Goal: Navigation & Orientation: Understand site structure

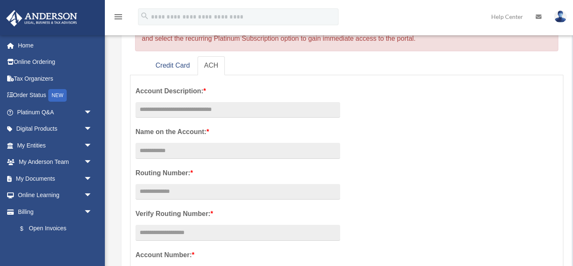
scroll to position [79, 0]
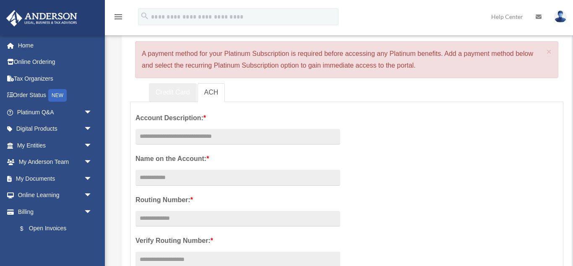
click at [161, 91] on link "Credit Card" at bounding box center [173, 92] width 48 height 19
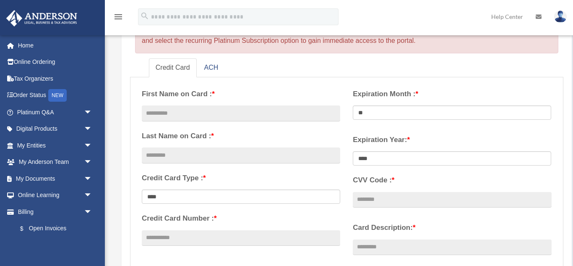
scroll to position [100, 0]
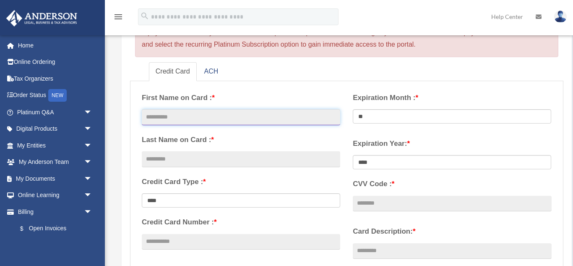
click at [161, 118] on input "text" at bounding box center [241, 117] width 199 height 16
type input "*******"
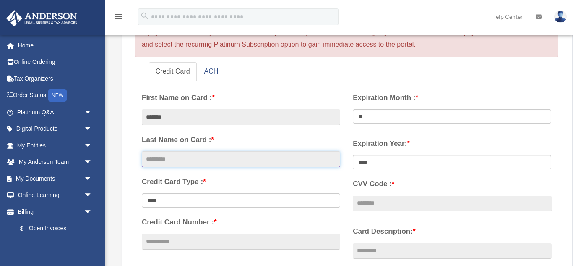
type input "*****"
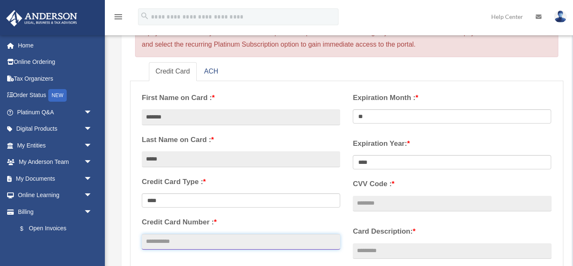
type input "**********"
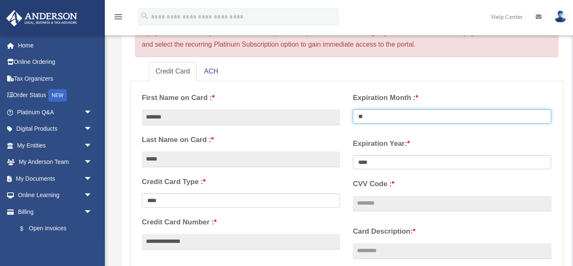
select select "**"
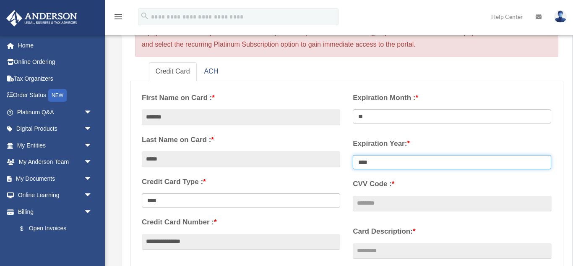
select select "****"
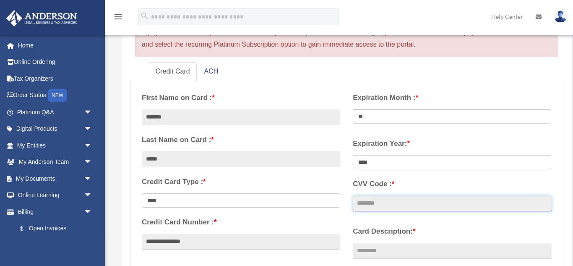
type input "***"
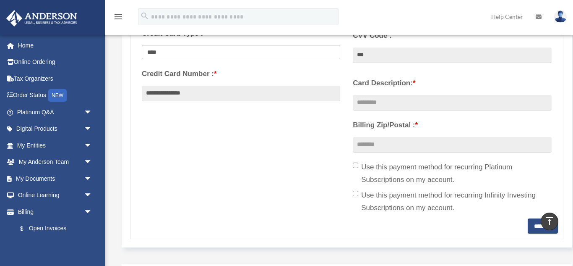
scroll to position [250, 0]
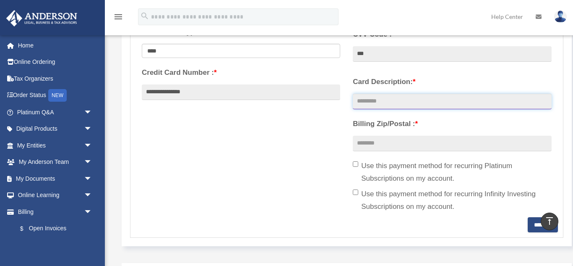
click at [374, 97] on input "Card Description: *" at bounding box center [452, 102] width 199 height 16
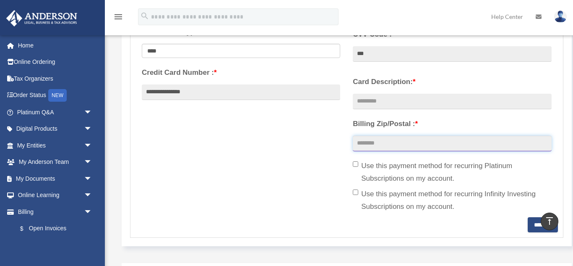
click at [384, 143] on input "Billing Zip/Postal : *" at bounding box center [452, 144] width 199 height 16
type input "*****"
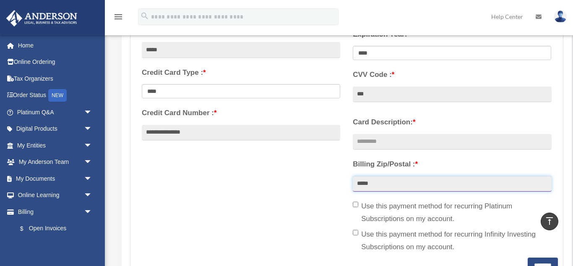
scroll to position [211, 0]
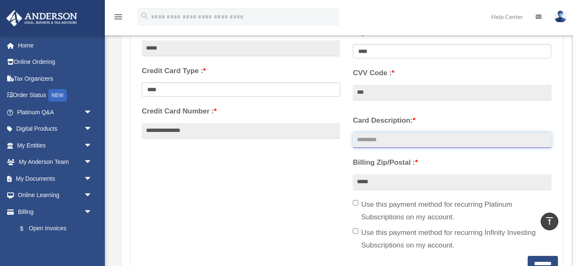
click at [374, 139] on input "Card Description: *" at bounding box center [452, 140] width 199 height 16
type input "********"
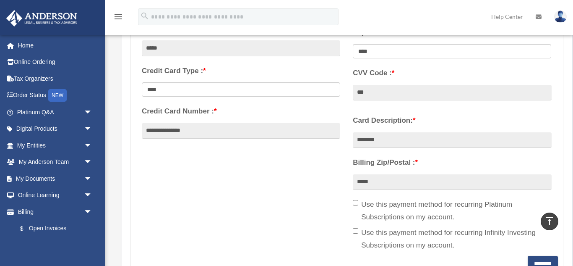
click at [327, 202] on div "**********" at bounding box center [347, 115] width 423 height 280
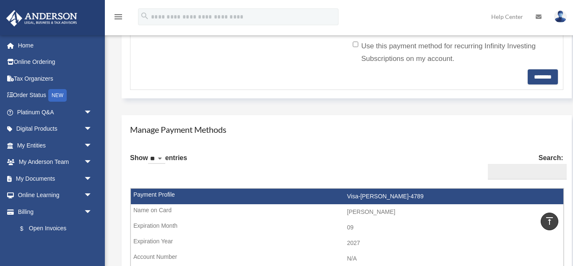
scroll to position [391, 0]
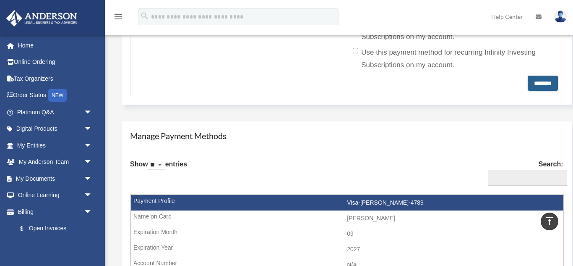
click at [537, 86] on input "********" at bounding box center [543, 83] width 30 height 15
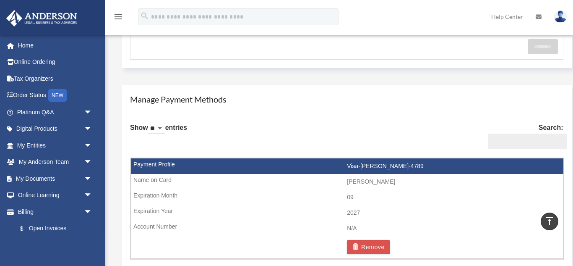
scroll to position [429, 0]
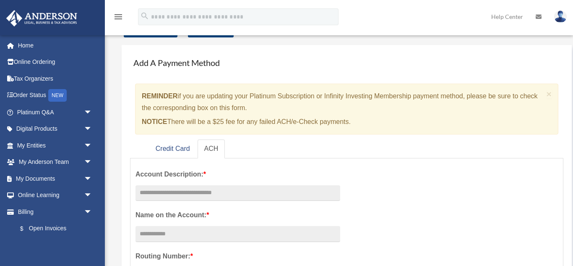
scroll to position [42, 0]
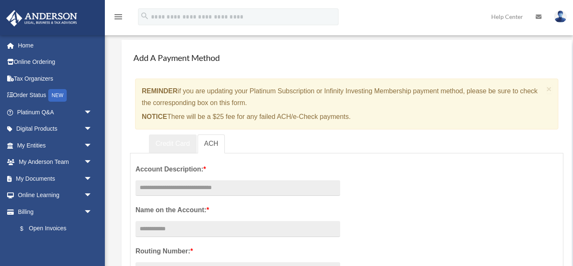
click at [173, 145] on link "Credit Card" at bounding box center [173, 143] width 48 height 19
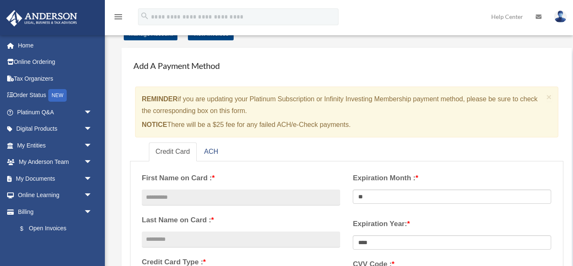
scroll to position [0, 0]
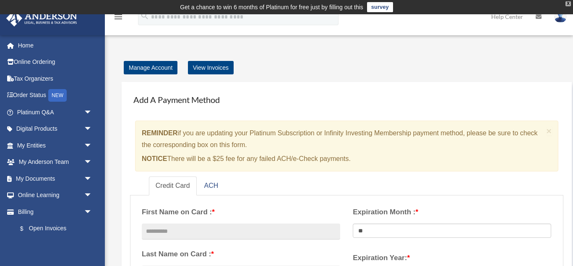
click at [567, 5] on div "X" at bounding box center [568, 3] width 5 height 5
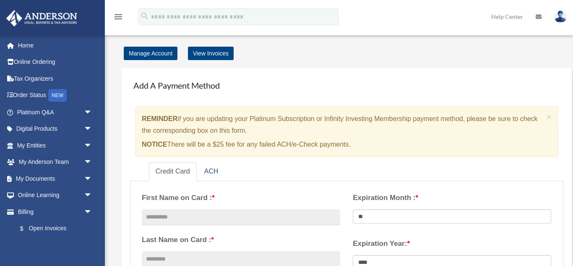
click at [119, 18] on icon "menu" at bounding box center [118, 17] width 10 height 10
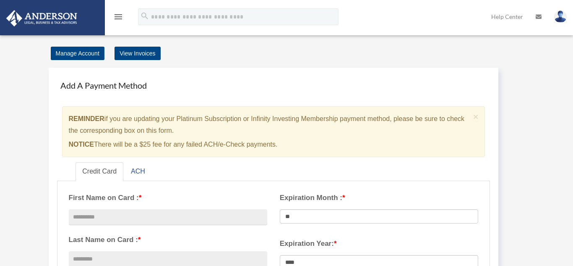
click at [117, 18] on icon "menu" at bounding box center [118, 17] width 10 height 10
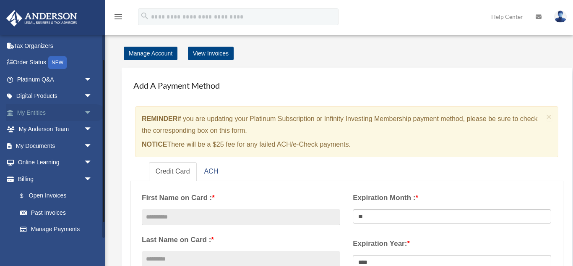
scroll to position [34, 0]
click at [90, 113] on span "arrow_drop_down" at bounding box center [92, 111] width 17 height 17
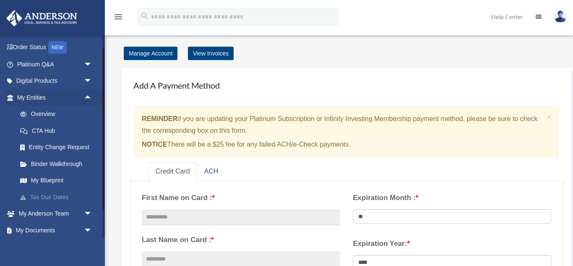
scroll to position [53, 0]
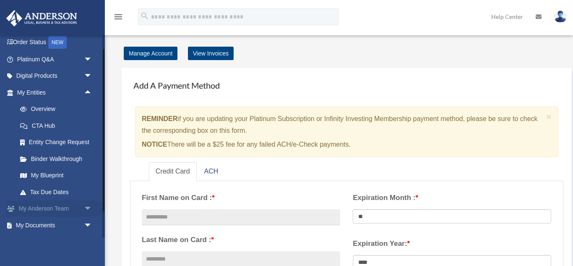
click at [86, 207] on span "arrow_drop_down" at bounding box center [92, 208] width 17 height 17
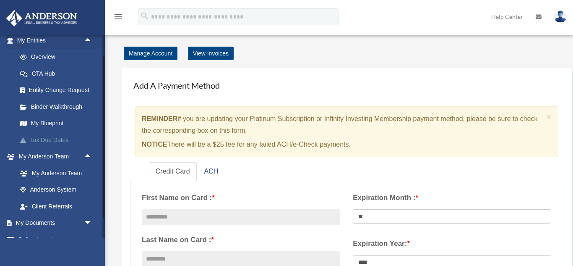
scroll to position [105, 0]
click at [53, 175] on link "My Anderson Team" at bounding box center [58, 172] width 93 height 17
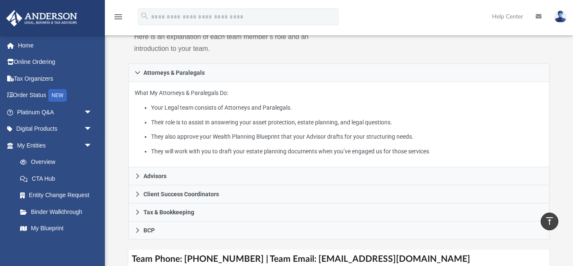
scroll to position [133, 0]
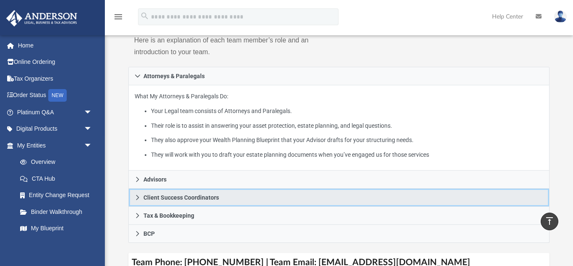
click at [137, 194] on icon at bounding box center [138, 197] width 6 height 6
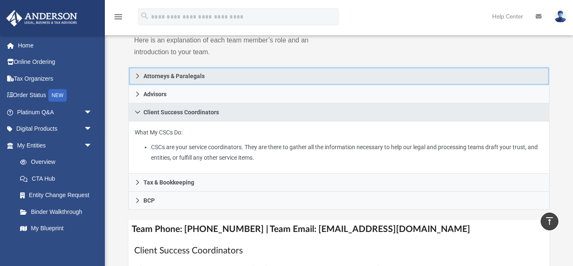
click at [136, 73] on icon at bounding box center [138, 76] width 6 height 6
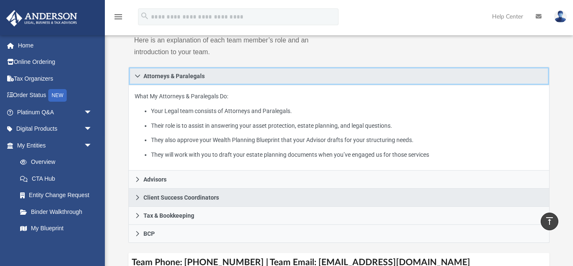
click at [137, 75] on icon at bounding box center [137, 76] width 5 height 3
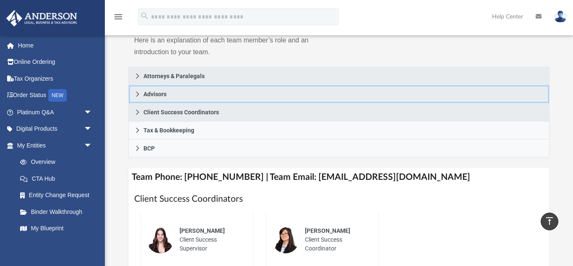
click at [138, 91] on icon at bounding box center [138, 94] width 6 height 6
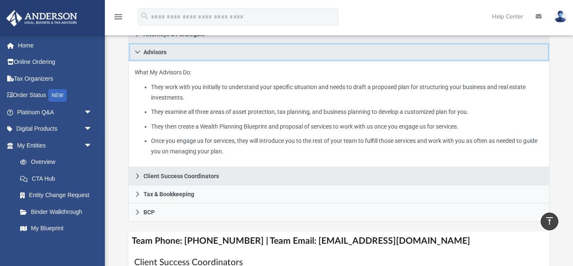
scroll to position [165, 0]
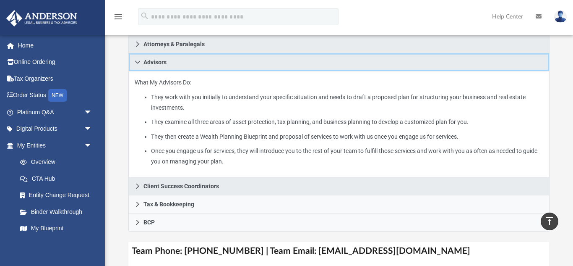
click at [138, 59] on icon at bounding box center [138, 62] width 6 height 6
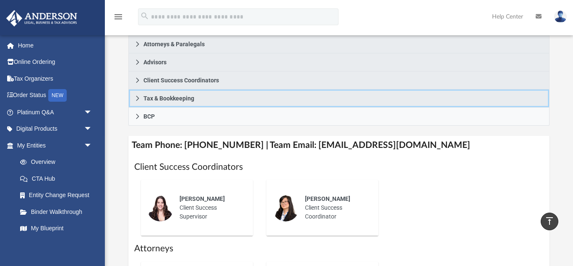
click at [136, 95] on icon at bounding box center [138, 98] width 6 height 6
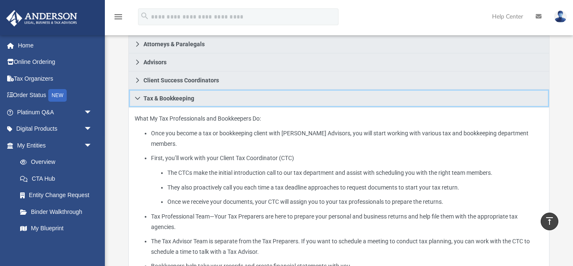
click at [136, 95] on icon at bounding box center [138, 98] width 6 height 6
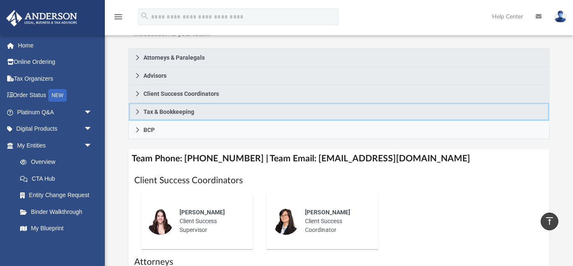
scroll to position [150, 0]
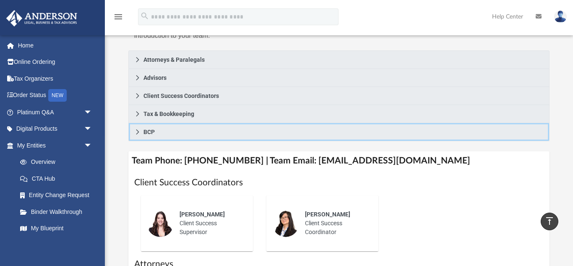
click at [137, 129] on icon at bounding box center [137, 131] width 3 height 5
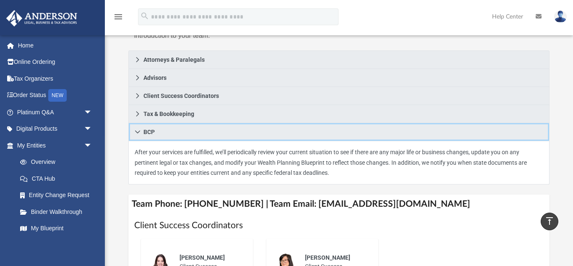
click at [138, 129] on icon at bounding box center [138, 132] width 6 height 6
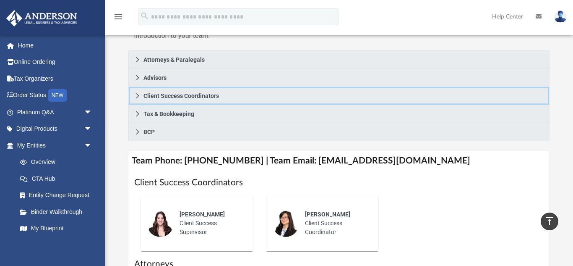
click at [138, 93] on icon at bounding box center [137, 95] width 3 height 5
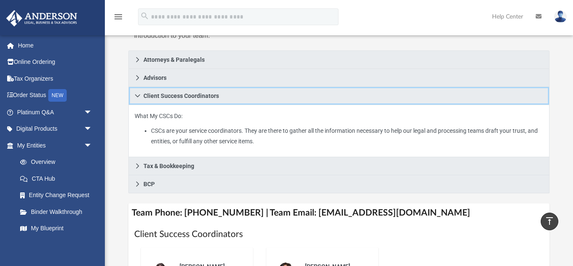
click at [135, 93] on icon at bounding box center [138, 96] width 6 height 6
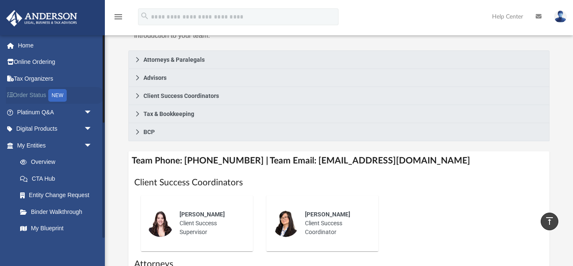
click at [46, 94] on link "Order Status NEW" at bounding box center [55, 95] width 99 height 17
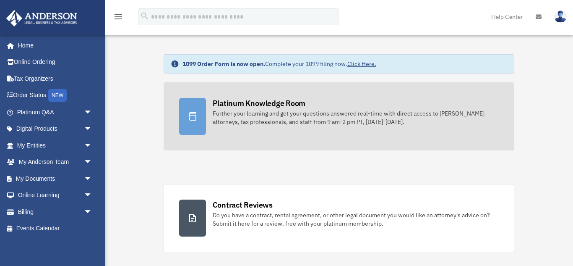
click at [244, 123] on div "Further your learning and get your questions answered real-time with direct acc…" at bounding box center [356, 117] width 287 height 17
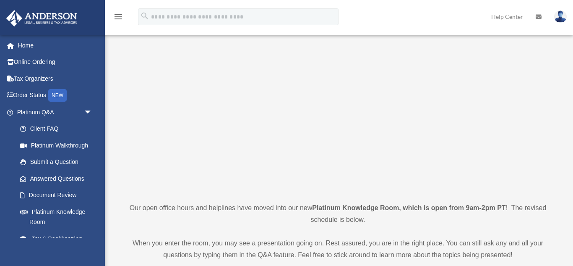
scroll to position [35, 0]
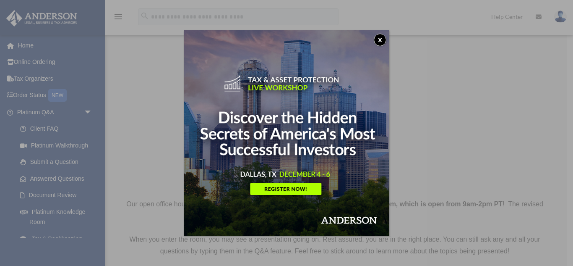
click at [377, 38] on button "x" at bounding box center [380, 40] width 13 height 13
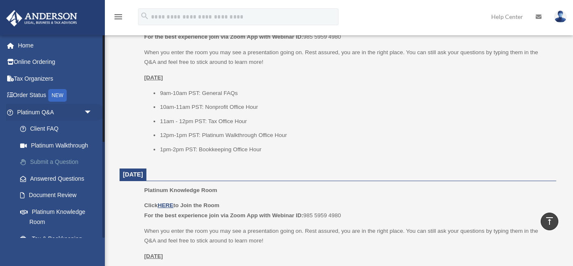
scroll to position [391, 0]
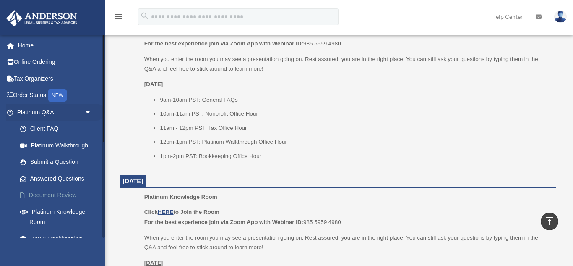
click at [59, 193] on link "Document Review" at bounding box center [58, 195] width 93 height 17
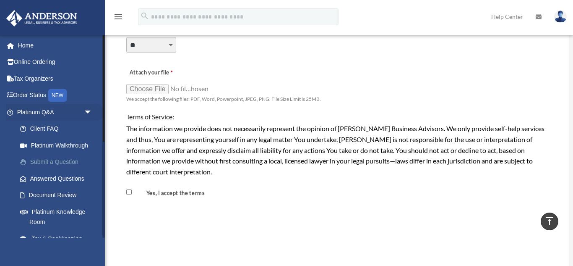
scroll to position [653, 0]
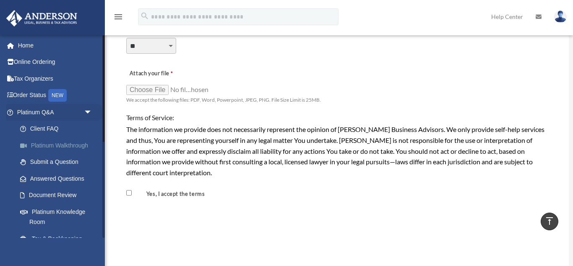
click at [52, 144] on link "Platinum Walkthrough" at bounding box center [58, 145] width 93 height 17
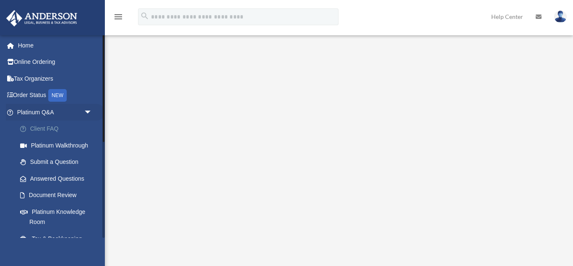
scroll to position [8, 0]
click at [22, 45] on link "Home" at bounding box center [55, 45] width 99 height 17
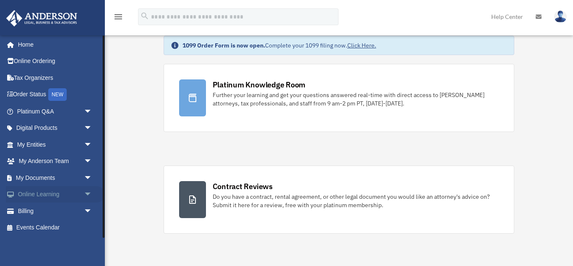
scroll to position [19, 0]
click at [32, 213] on link "Billing arrow_drop_down" at bounding box center [55, 210] width 99 height 17
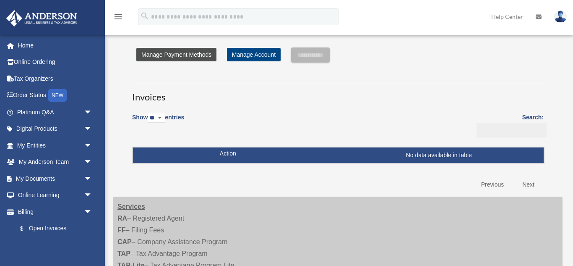
click at [182, 53] on link "Manage Payment Methods" at bounding box center [176, 54] width 80 height 13
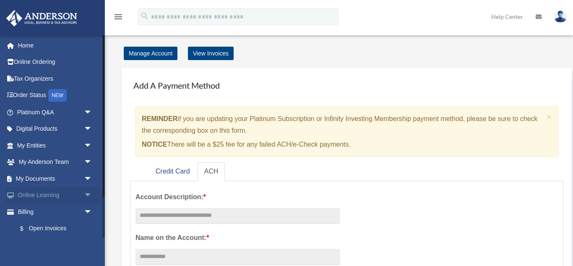
click at [84, 194] on span "arrow_drop_down" at bounding box center [92, 195] width 17 height 17
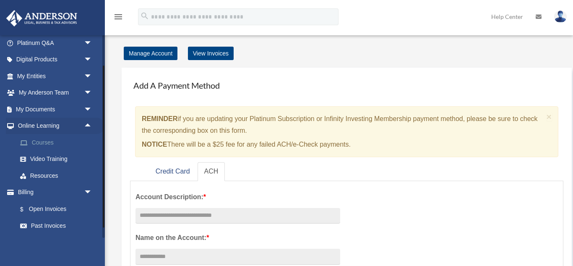
scroll to position [76, 0]
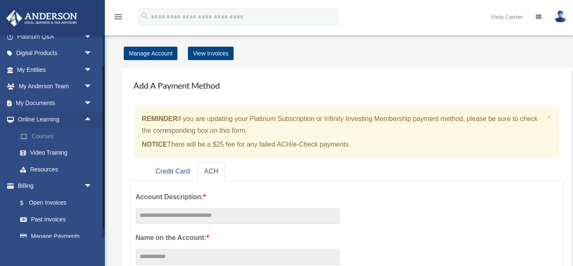
click at [41, 138] on link "Courses" at bounding box center [58, 136] width 93 height 17
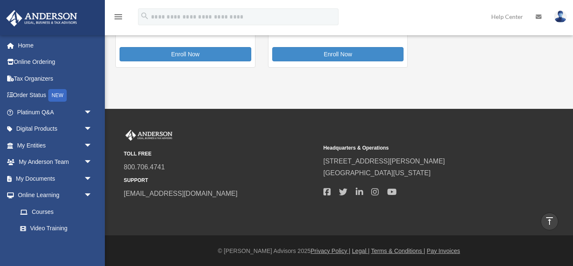
scroll to position [376, 0]
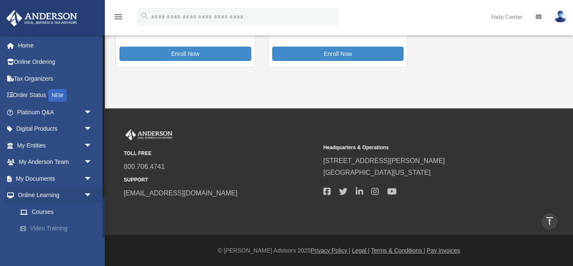
click at [46, 228] on link "Video Training" at bounding box center [58, 228] width 93 height 17
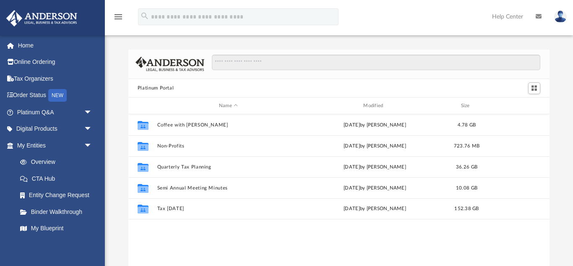
scroll to position [191, 422]
click at [47, 181] on link "CTA Hub" at bounding box center [58, 178] width 93 height 17
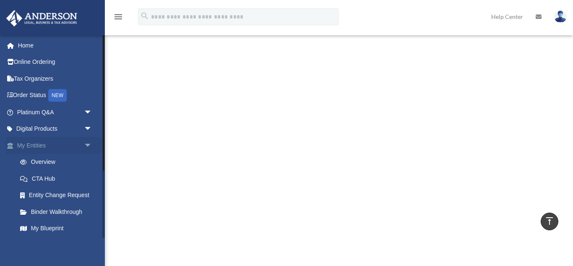
scroll to position [323, 0]
click at [88, 113] on span "arrow_drop_down" at bounding box center [92, 112] width 17 height 17
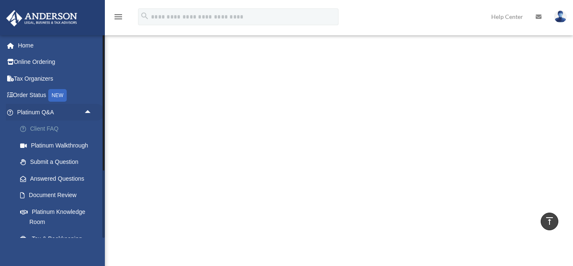
click at [51, 133] on link "Client FAQ" at bounding box center [58, 128] width 93 height 17
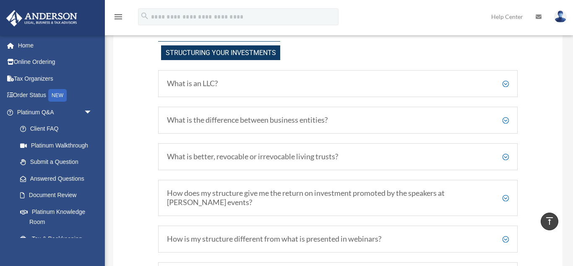
scroll to position [405, 0]
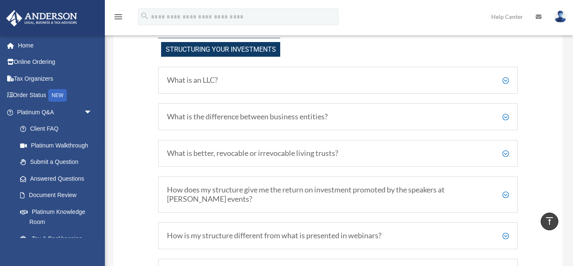
click at [507, 153] on h5 "What is better, revocable or irrevocable living trusts?" at bounding box center [338, 153] width 342 height 9
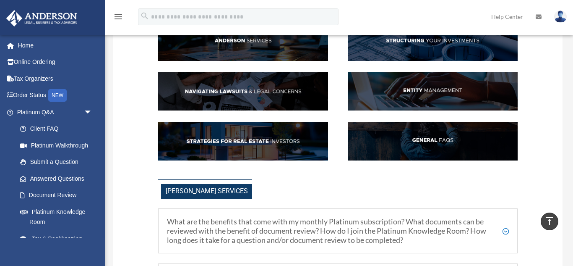
scroll to position [0, 0]
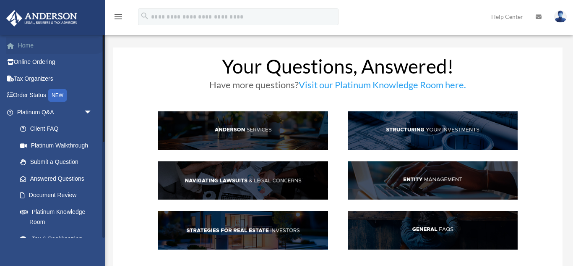
click at [28, 44] on link "Home" at bounding box center [55, 45] width 99 height 17
click at [29, 94] on link "Order Status NEW" at bounding box center [55, 95] width 99 height 17
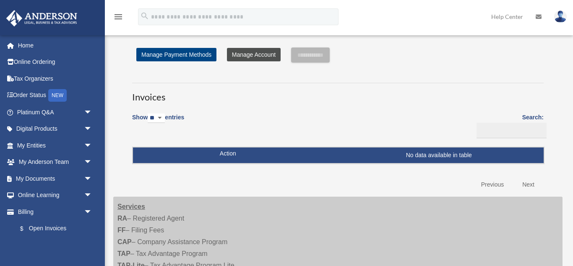
click at [264, 56] on link "Manage Account" at bounding box center [254, 54] width 54 height 13
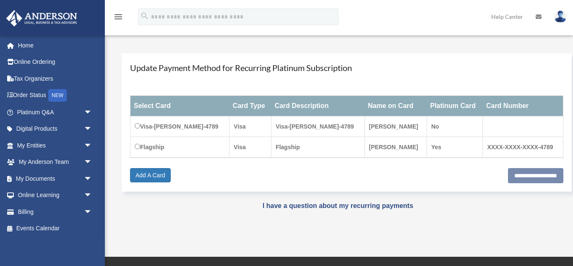
scroll to position [77, 0]
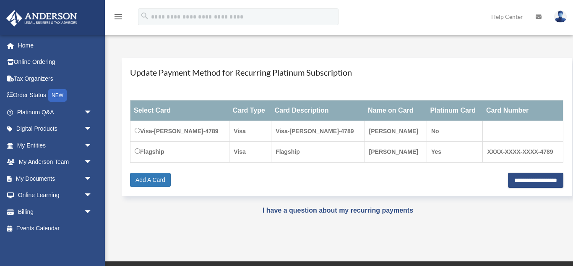
click at [121, 141] on div "Update Payment Method for Recurring Platinum Subscription Select Card Card Type…" at bounding box center [358, 127] width 491 height 155
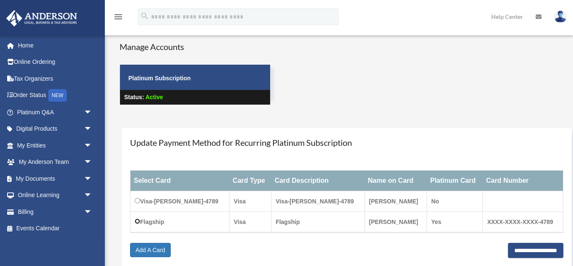
scroll to position [0, 0]
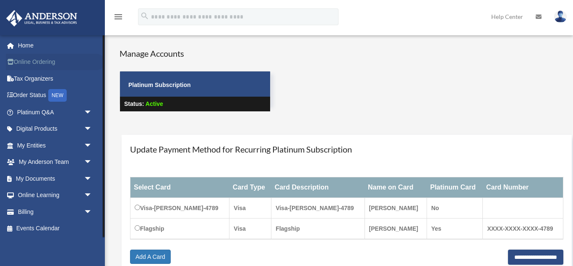
click at [30, 62] on link "Online Ordering" at bounding box center [55, 62] width 99 height 17
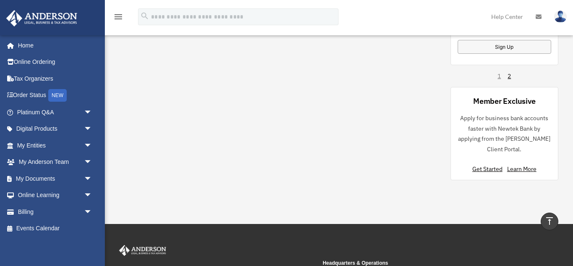
scroll to position [812, 0]
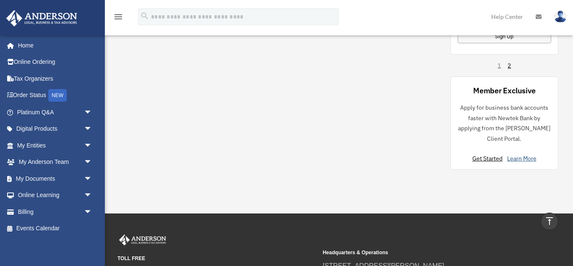
click at [530, 159] on link "Learn More" at bounding box center [522, 158] width 29 height 8
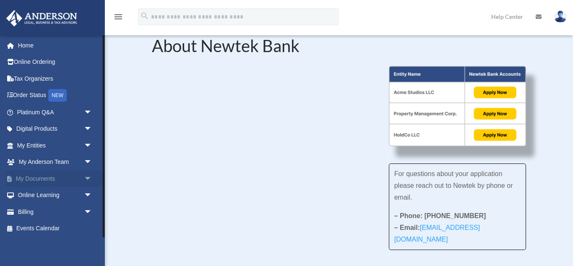
click at [89, 179] on span "arrow_drop_down" at bounding box center [92, 178] width 17 height 17
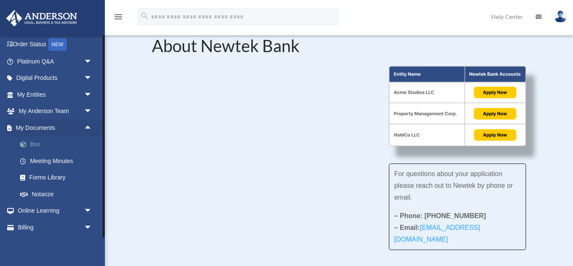
scroll to position [55, 0]
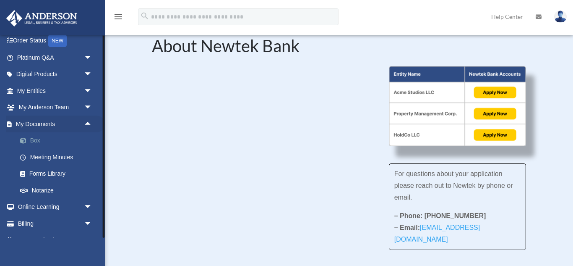
click at [37, 142] on link "Box" at bounding box center [58, 140] width 93 height 17
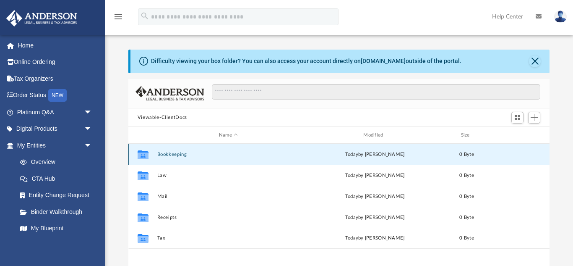
click at [164, 154] on button "Bookkeeping" at bounding box center [228, 154] width 143 height 5
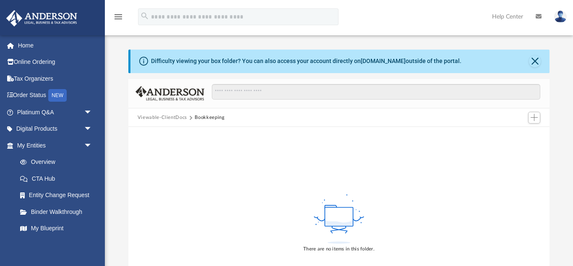
click at [166, 118] on button "Viewable-ClientDocs" at bounding box center [163, 118] width 50 height 8
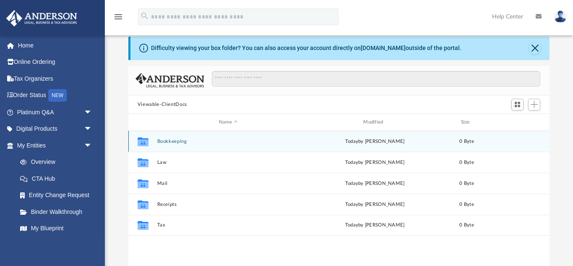
scroll to position [22, 0]
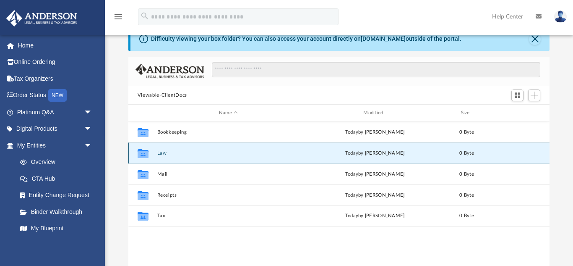
click at [160, 154] on button "Law" at bounding box center [228, 152] width 143 height 5
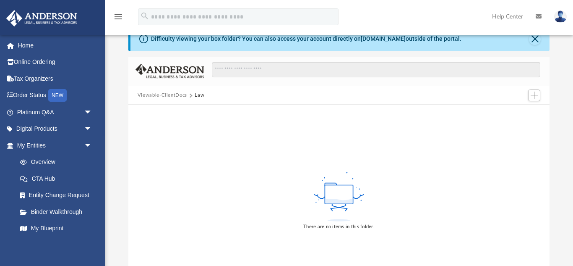
click at [154, 95] on button "Viewable-ClientDocs" at bounding box center [163, 96] width 50 height 8
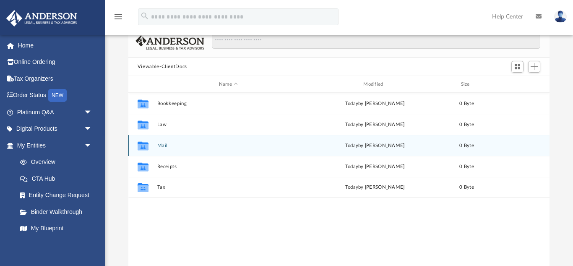
scroll to position [56, 0]
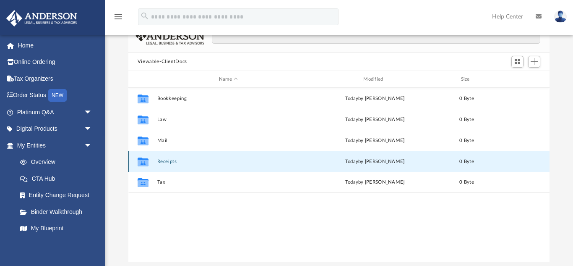
click at [162, 162] on button "Receipts" at bounding box center [228, 161] width 143 height 5
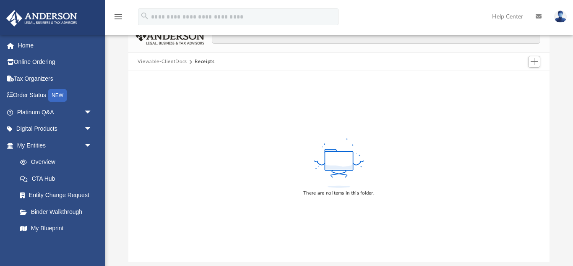
click at [154, 63] on button "Viewable-ClientDocs" at bounding box center [163, 62] width 50 height 8
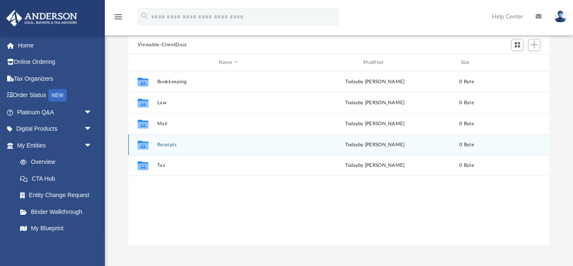
scroll to position [77, 0]
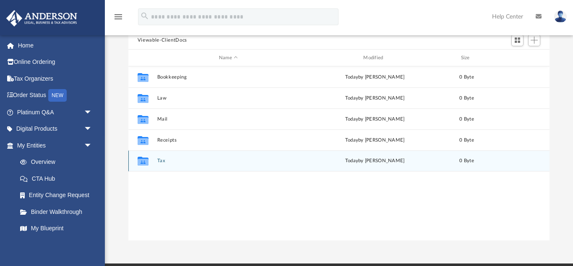
click at [160, 161] on button "Tax" at bounding box center [228, 160] width 143 height 5
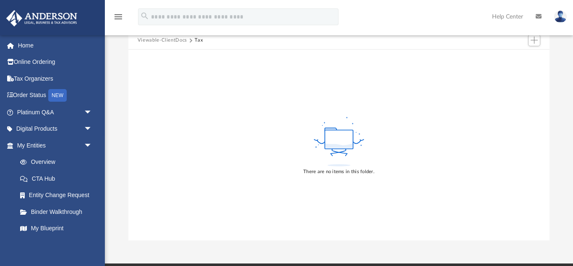
click at [149, 40] on button "Viewable-ClientDocs" at bounding box center [163, 41] width 50 height 8
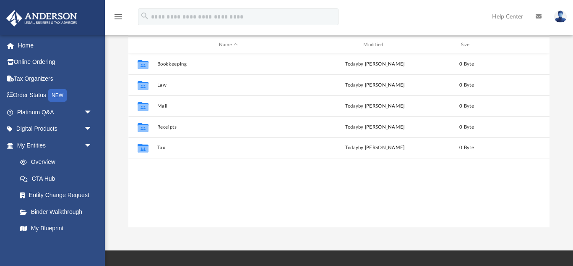
scroll to position [0, 0]
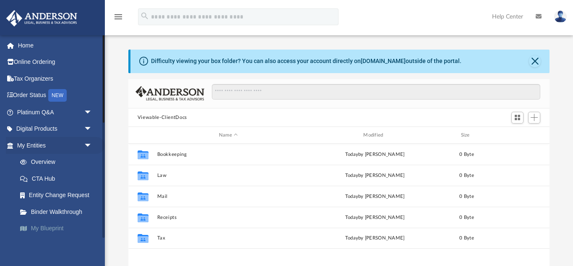
click at [50, 226] on link "My Blueprint" at bounding box center [58, 228] width 93 height 17
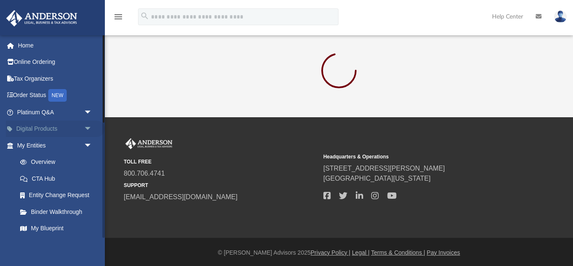
click at [88, 128] on span "arrow_drop_down" at bounding box center [92, 128] width 17 height 17
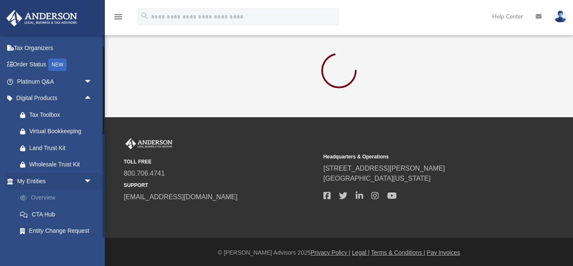
scroll to position [35, 0]
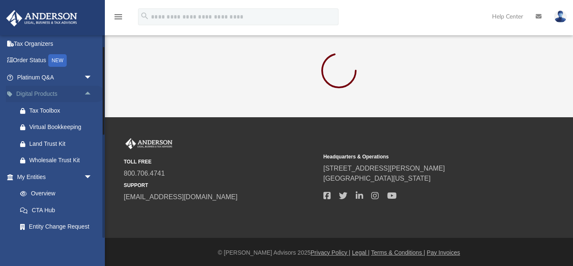
click at [87, 92] on span "arrow_drop_up" at bounding box center [92, 94] width 17 height 17
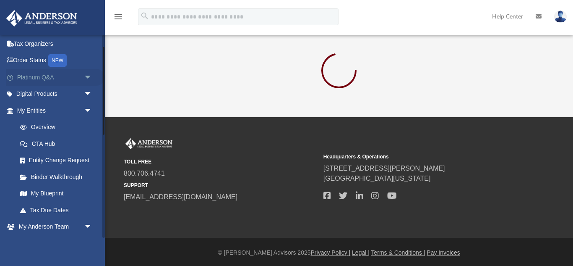
click at [89, 75] on span "arrow_drop_down" at bounding box center [92, 77] width 17 height 17
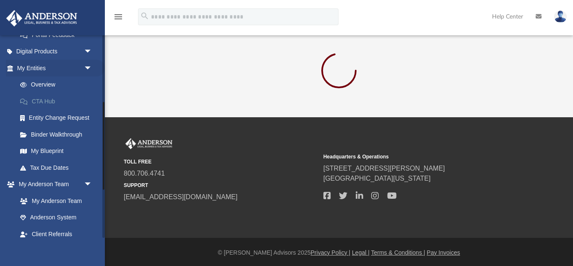
scroll to position [262, 0]
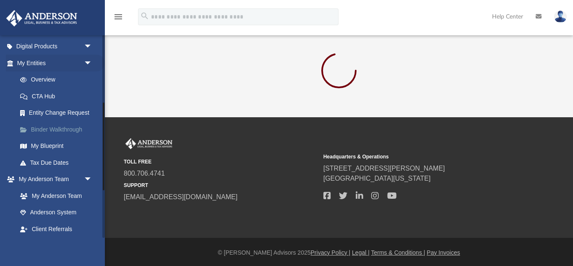
click at [73, 130] on link "Binder Walkthrough" at bounding box center [58, 129] width 93 height 17
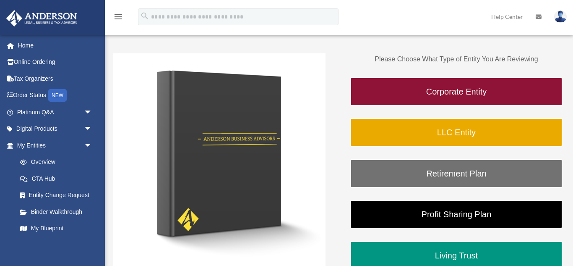
scroll to position [141, 0]
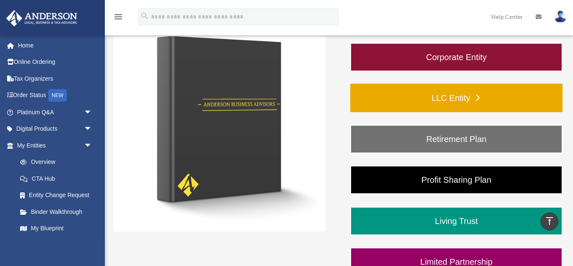
click at [418, 103] on link "LLC Entity" at bounding box center [457, 98] width 212 height 29
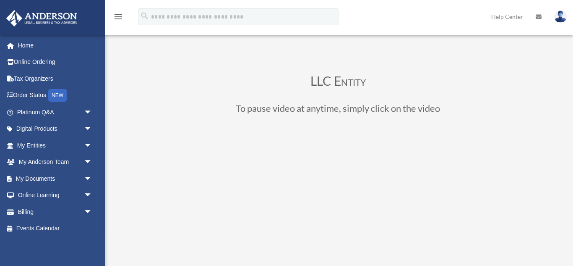
click at [561, 16] on img at bounding box center [561, 16] width 13 height 12
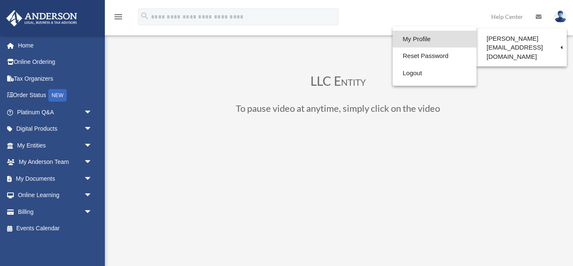
click at [433, 39] on link "My Profile" at bounding box center [435, 39] width 84 height 17
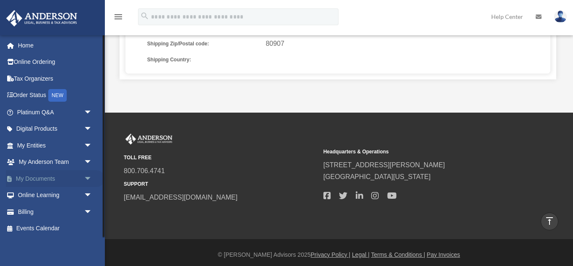
scroll to position [1, 0]
click at [22, 44] on link "Home" at bounding box center [55, 44] width 99 height 17
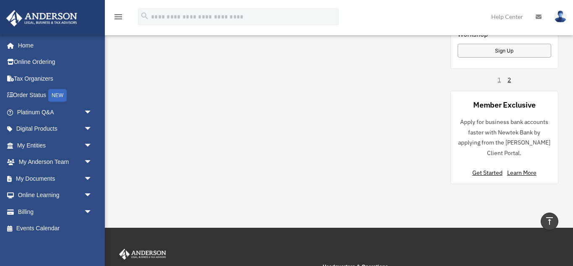
scroll to position [806, 0]
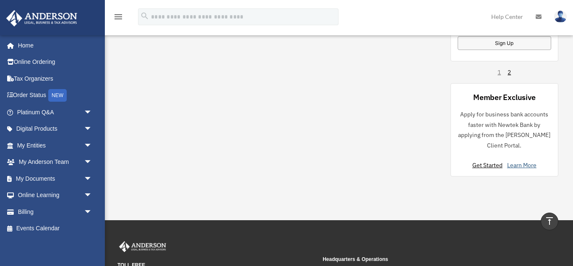
click at [517, 166] on link "Learn More" at bounding box center [522, 165] width 29 height 8
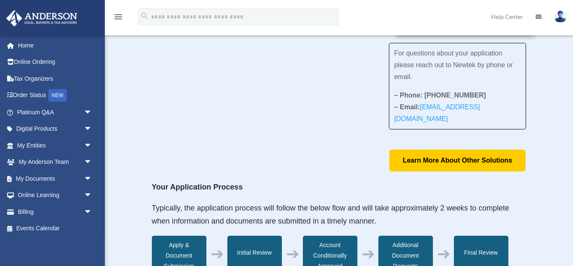
scroll to position [124, 0]
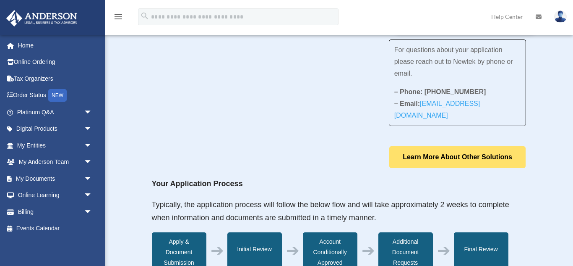
click at [420, 156] on link "Learn More About Other Solutions" at bounding box center [458, 156] width 136 height 21
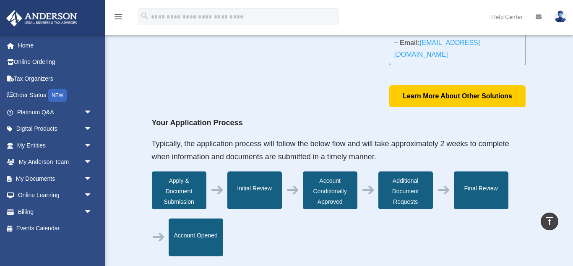
scroll to position [186, 0]
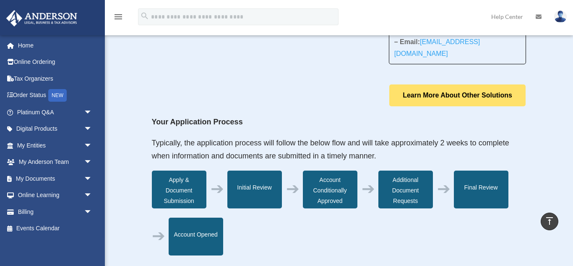
click at [436, 97] on link "Learn More About Other Solutions" at bounding box center [458, 94] width 136 height 21
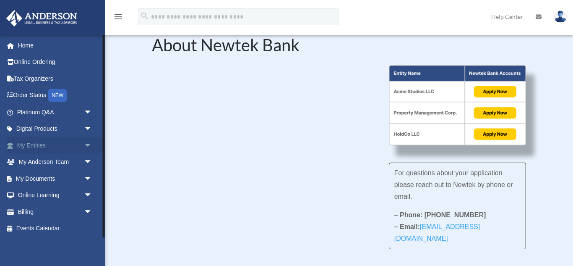
scroll to position [0, 0]
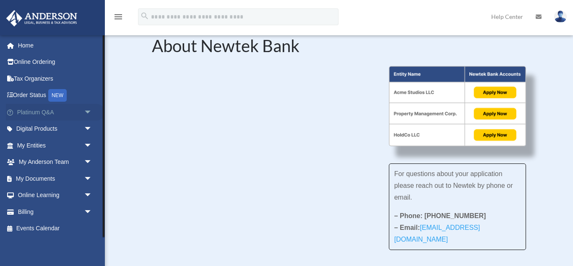
click at [86, 110] on span "arrow_drop_down" at bounding box center [92, 112] width 17 height 17
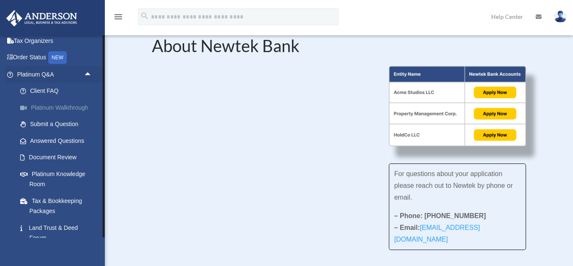
scroll to position [29, 0]
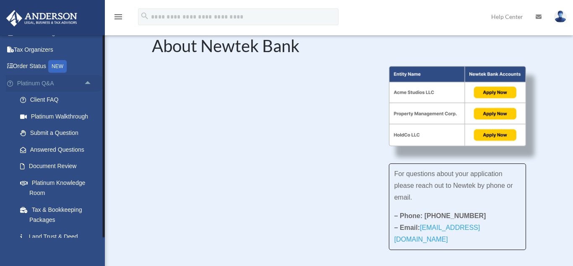
click at [89, 85] on span "arrow_drop_up" at bounding box center [92, 83] width 17 height 17
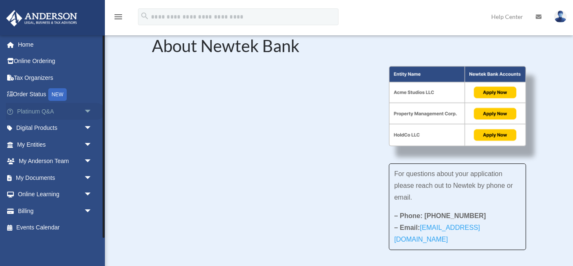
scroll to position [1, 0]
click at [89, 144] on span "arrow_drop_down" at bounding box center [92, 144] width 17 height 17
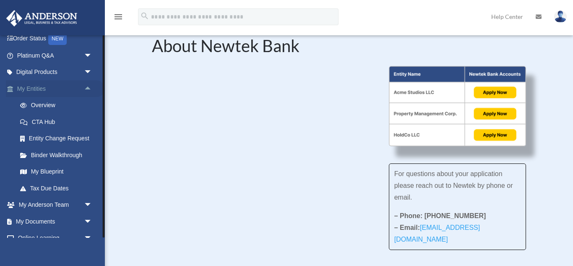
scroll to position [60, 0]
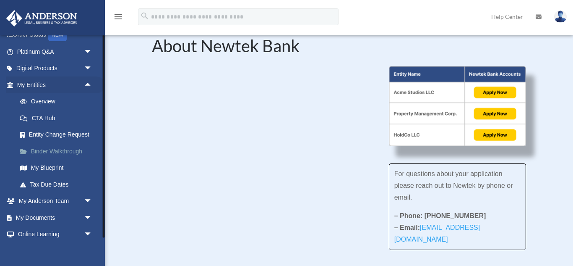
click at [60, 151] on link "Binder Walkthrough" at bounding box center [58, 151] width 93 height 17
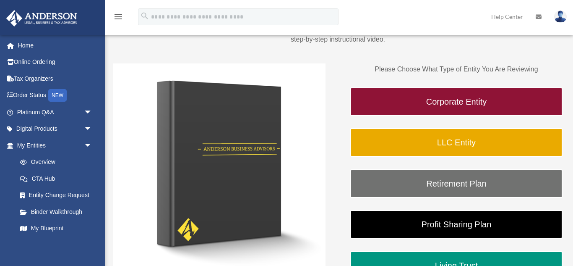
scroll to position [97, 0]
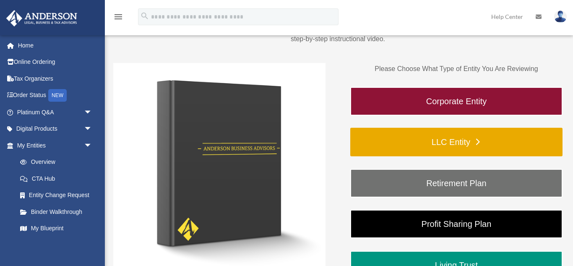
click at [429, 141] on link "LLC Entity" at bounding box center [457, 142] width 212 height 29
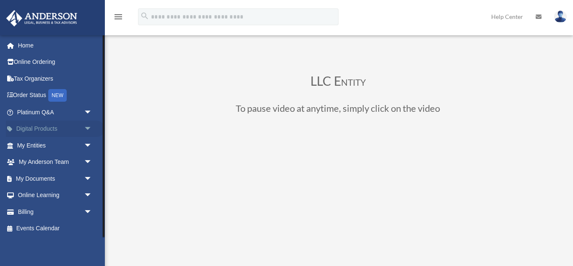
click at [86, 129] on span "arrow_drop_down" at bounding box center [92, 128] width 17 height 17
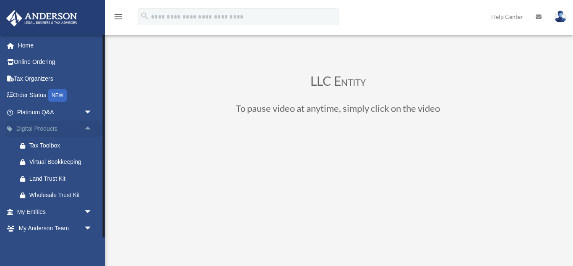
click at [87, 128] on span "arrow_drop_up" at bounding box center [92, 128] width 17 height 17
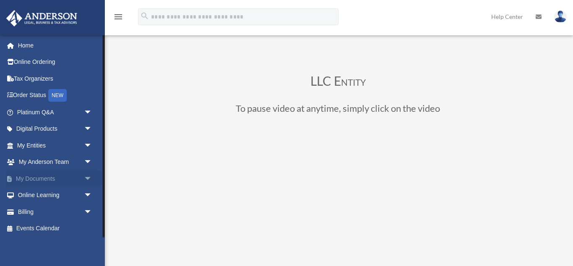
click at [86, 179] on span "arrow_drop_down" at bounding box center [92, 178] width 17 height 17
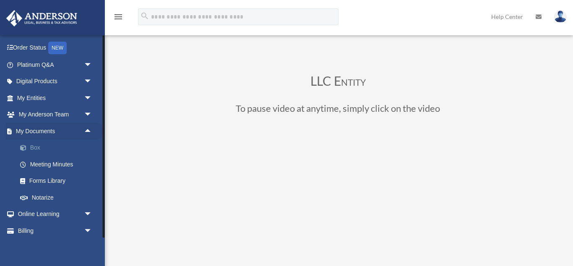
scroll to position [52, 0]
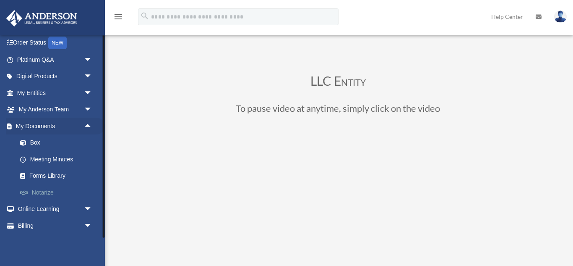
click at [46, 191] on link "Notarize" at bounding box center [58, 192] width 93 height 17
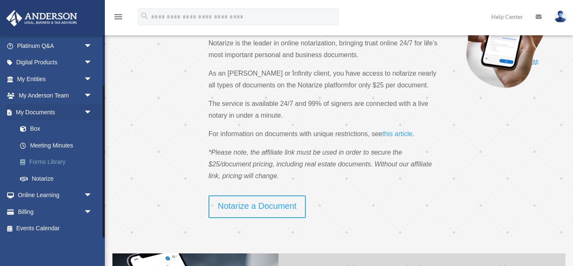
scroll to position [67, 0]
click at [86, 209] on span "arrow_drop_down" at bounding box center [92, 210] width 17 height 17
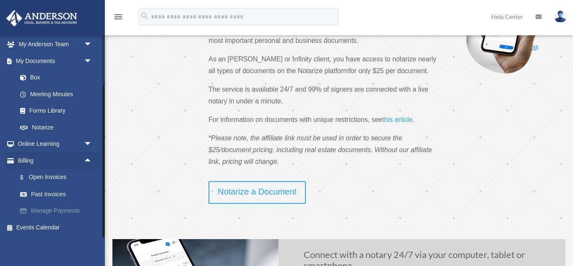
scroll to position [84, 0]
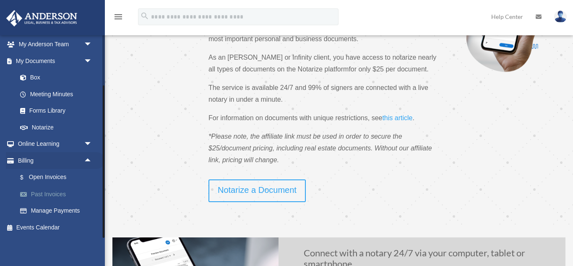
click at [43, 195] on link "Past Invoices" at bounding box center [58, 194] width 93 height 17
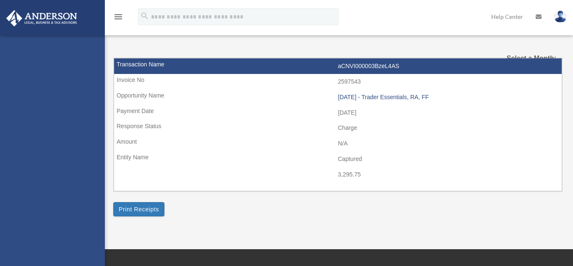
select select
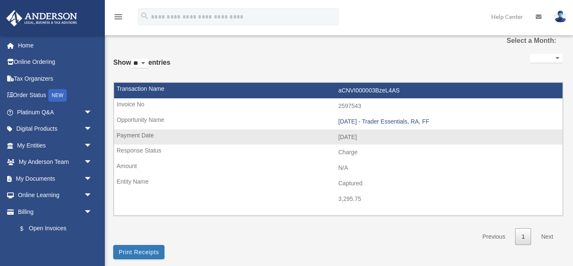
scroll to position [18, 0]
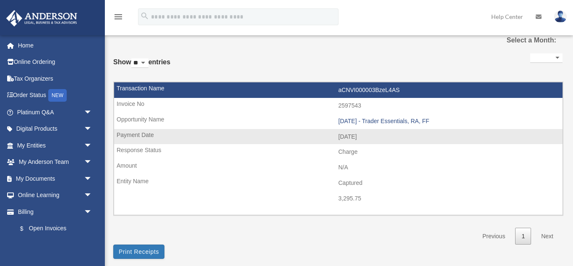
click at [343, 182] on td "Captured" at bounding box center [338, 183] width 449 height 16
click at [348, 182] on td "Captured" at bounding box center [338, 183] width 449 height 16
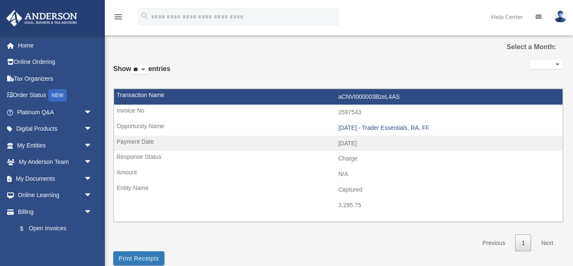
scroll to position [0, 0]
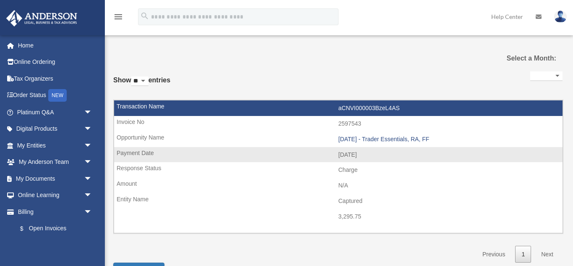
click at [371, 106] on td "aCNVI000003BzeL4AS" at bounding box center [338, 108] width 449 height 16
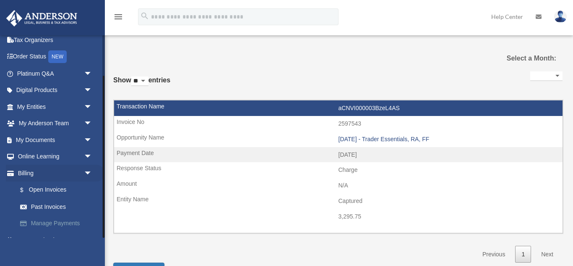
scroll to position [51, 0]
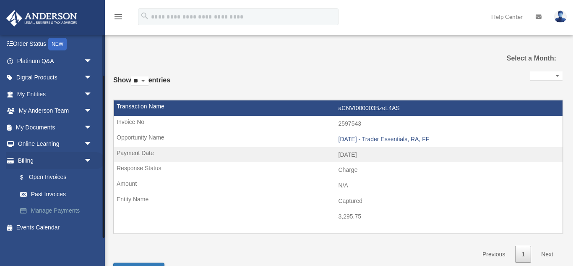
click at [58, 211] on link "Manage Payments" at bounding box center [58, 210] width 93 height 17
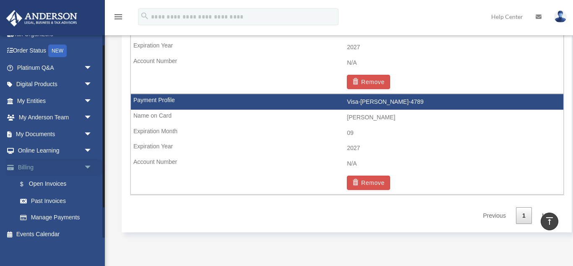
scroll to position [51, 0]
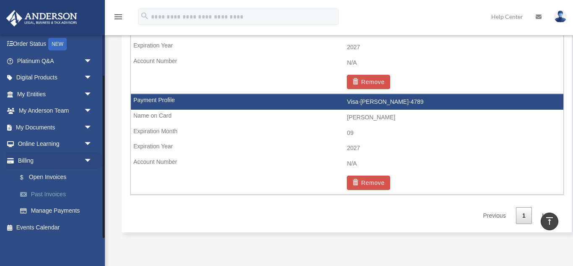
click at [44, 195] on link "Past Invoices" at bounding box center [58, 194] width 93 height 17
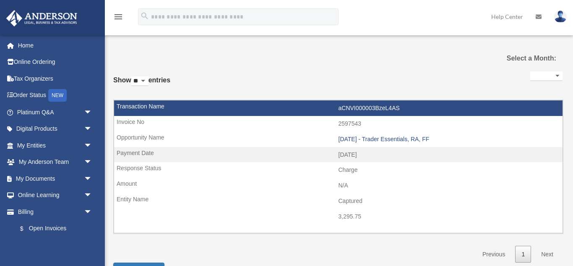
select select
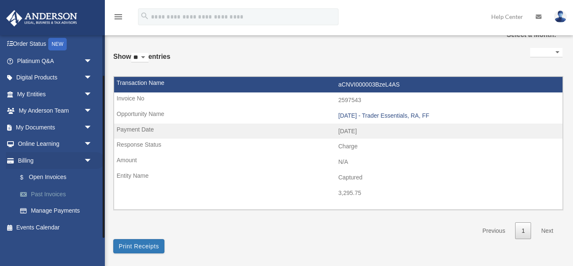
scroll to position [25, 0]
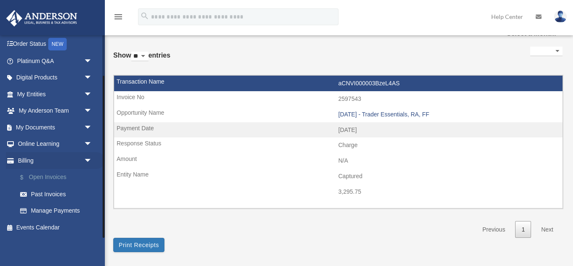
click at [41, 180] on link "$ Open Invoices" at bounding box center [58, 177] width 93 height 17
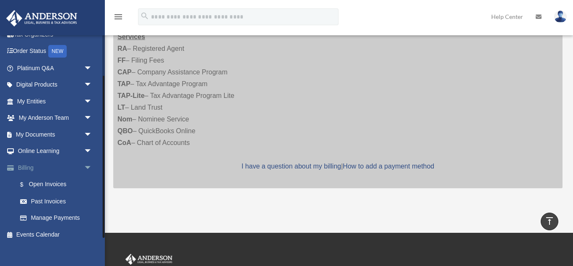
scroll to position [51, 0]
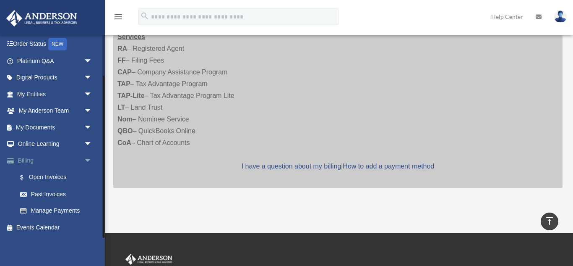
click at [86, 160] on span "arrow_drop_down" at bounding box center [92, 160] width 17 height 17
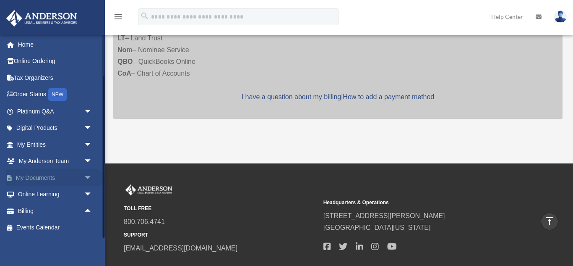
scroll to position [254, 0]
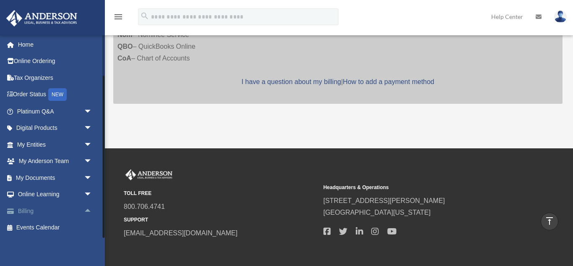
click at [89, 210] on span "arrow_drop_up" at bounding box center [92, 210] width 17 height 17
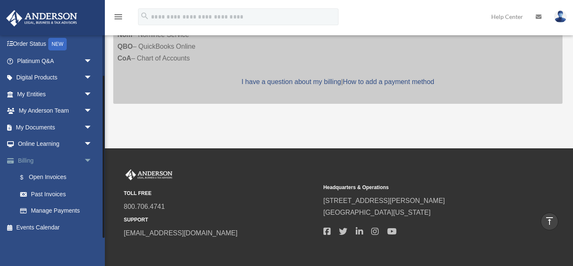
click at [86, 162] on span "arrow_drop_down" at bounding box center [92, 160] width 17 height 17
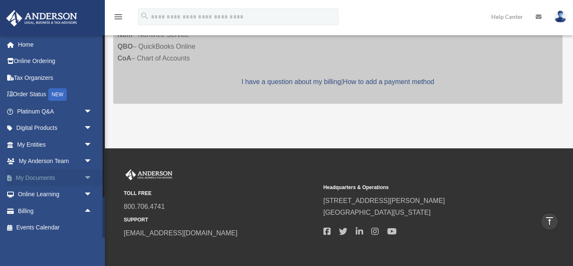
scroll to position [0, 0]
click at [87, 112] on span "arrow_drop_down" at bounding box center [92, 112] width 17 height 17
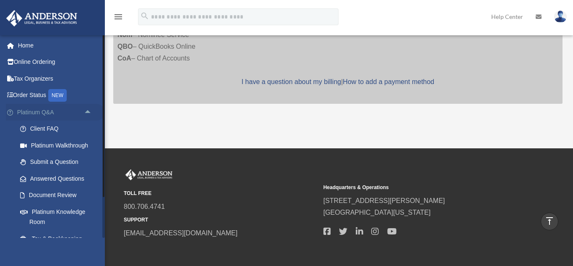
click at [87, 112] on span "arrow_drop_up" at bounding box center [92, 112] width 17 height 17
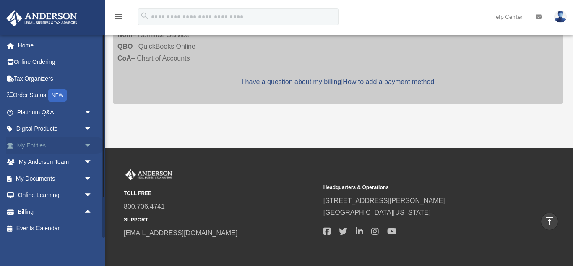
click at [89, 145] on span "arrow_drop_down" at bounding box center [92, 145] width 17 height 17
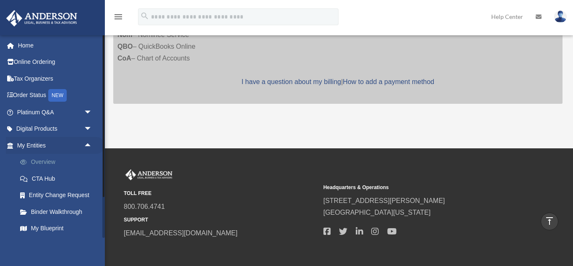
click at [52, 164] on link "Overview" at bounding box center [58, 162] width 93 height 17
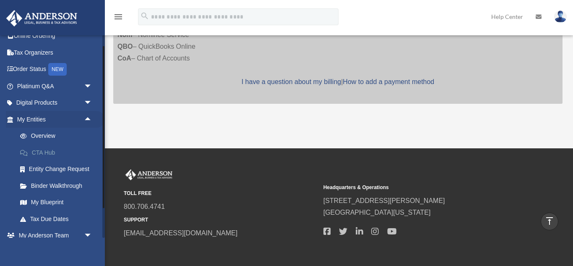
scroll to position [27, 0]
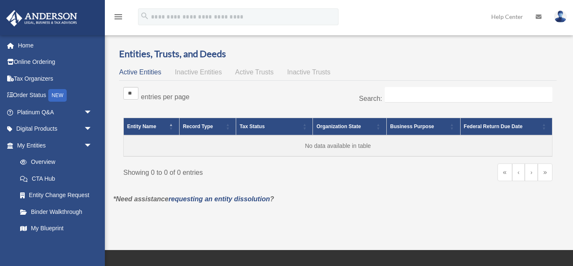
click at [185, 73] on span "Inactive Entities" at bounding box center [198, 71] width 47 height 7
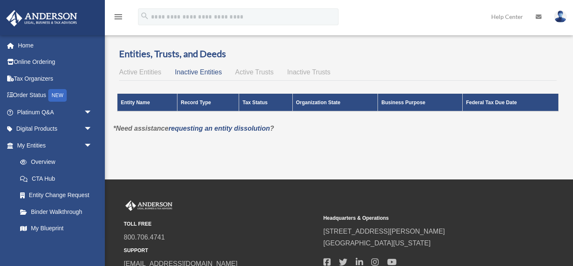
click at [250, 76] on div "Active Entities Inactive Entities Active Trusts Inactive Trusts" at bounding box center [338, 72] width 438 height 12
click at [250, 73] on span "Active Trusts" at bounding box center [255, 71] width 39 height 7
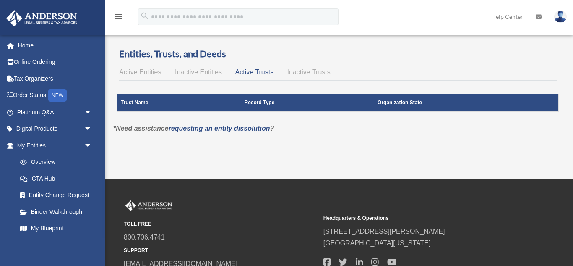
click at [310, 72] on span "Inactive Trusts" at bounding box center [309, 71] width 43 height 7
click at [154, 72] on span "Active Entities" at bounding box center [140, 71] width 42 height 7
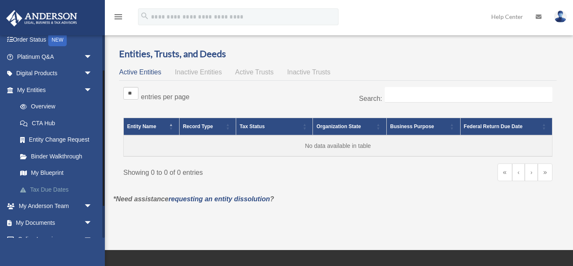
scroll to position [60, 0]
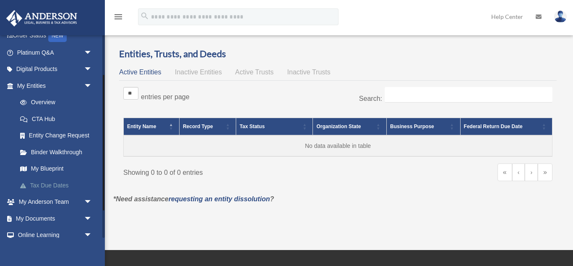
click at [47, 183] on link "Tax Due Dates" at bounding box center [58, 185] width 93 height 17
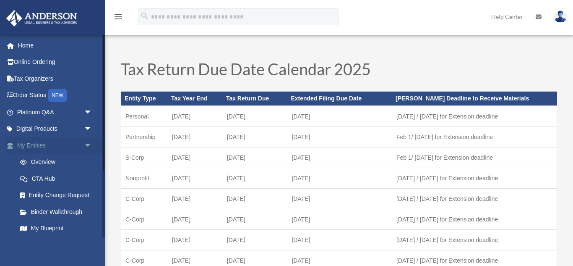
click at [88, 145] on span "arrow_drop_down" at bounding box center [92, 145] width 17 height 17
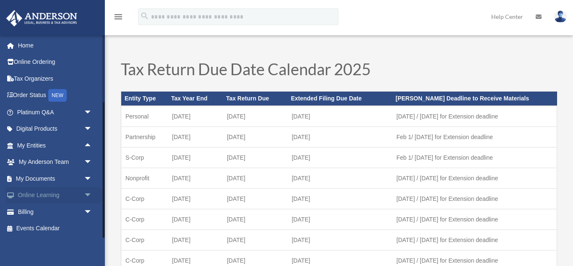
scroll to position [1, 0]
click at [88, 160] on span "arrow_drop_down" at bounding box center [92, 161] width 17 height 17
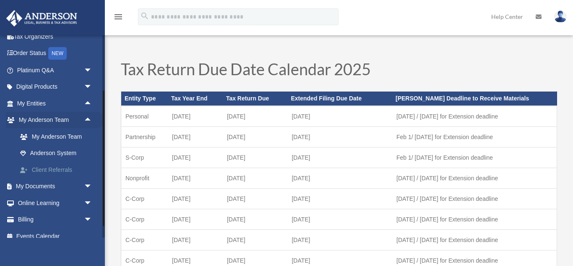
scroll to position [44, 0]
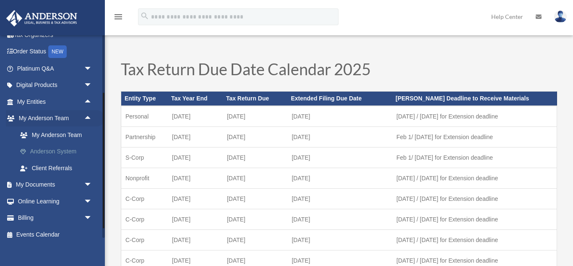
click at [58, 150] on link "Anderson System" at bounding box center [58, 151] width 93 height 17
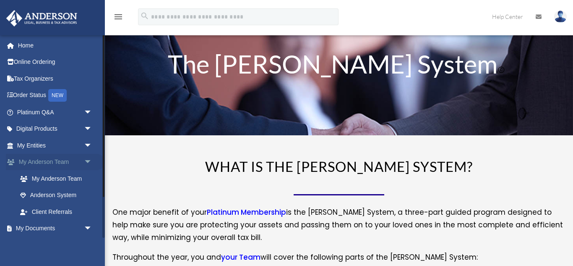
click at [90, 162] on span "arrow_drop_down" at bounding box center [92, 162] width 17 height 17
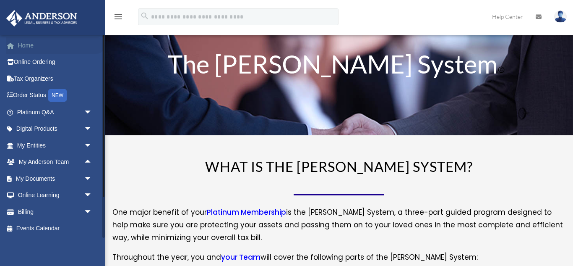
click at [24, 46] on link "Home" at bounding box center [55, 45] width 99 height 17
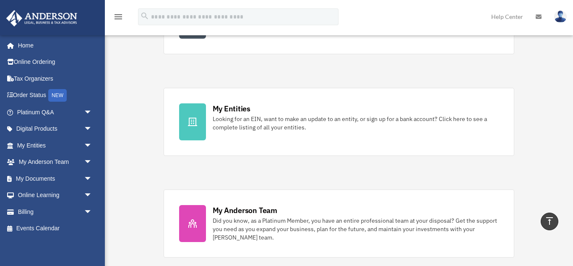
scroll to position [199, 0]
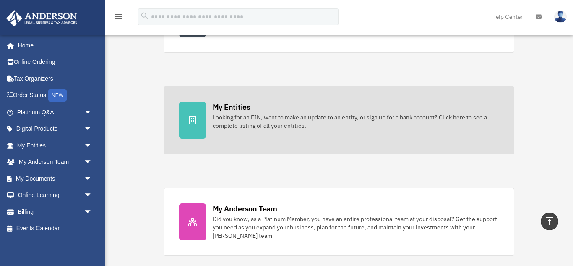
click at [267, 125] on div "Looking for an EIN, want to make an update to an entity, or sign up for a bank …" at bounding box center [356, 121] width 287 height 17
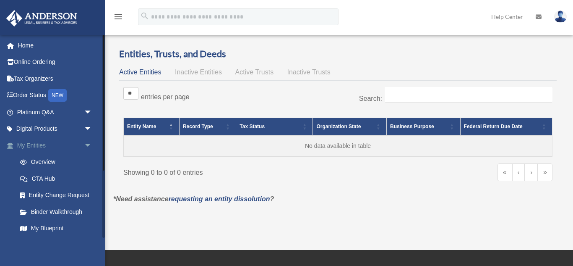
click at [87, 144] on span "arrow_drop_down" at bounding box center [92, 145] width 17 height 17
click at [87, 144] on span "arrow_drop_up" at bounding box center [92, 145] width 17 height 17
click at [53, 196] on link "Entity Change Request" at bounding box center [58, 195] width 93 height 17
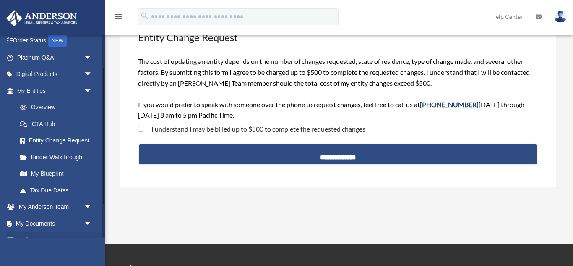
scroll to position [63, 0]
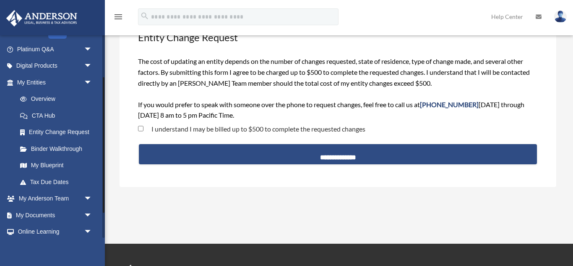
click at [89, 84] on span "arrow_drop_down" at bounding box center [92, 82] width 17 height 17
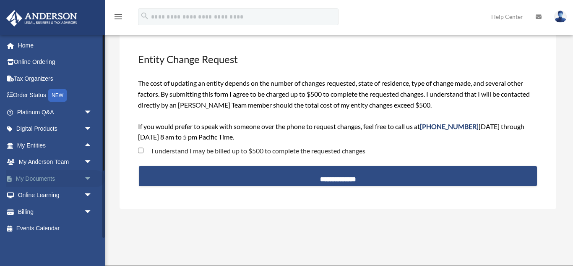
scroll to position [0, 0]
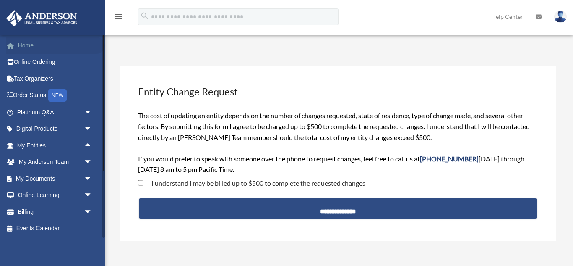
click at [29, 47] on link "Home" at bounding box center [55, 45] width 99 height 17
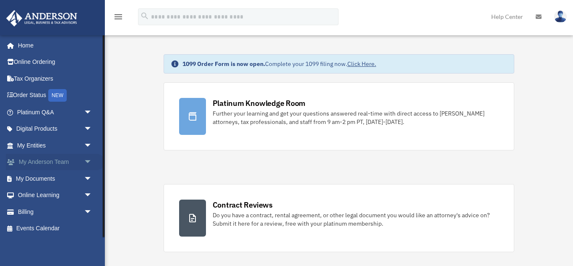
click at [87, 160] on span "arrow_drop_down" at bounding box center [92, 162] width 17 height 17
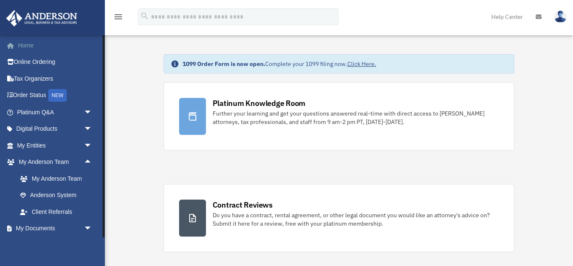
click at [28, 47] on link "Home" at bounding box center [55, 45] width 99 height 17
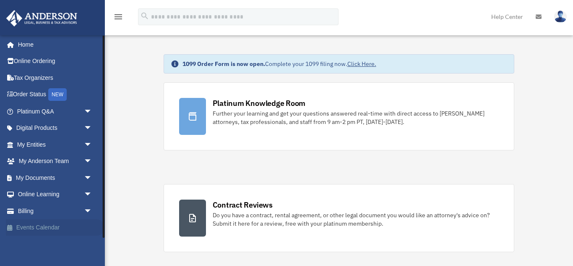
click at [44, 228] on link "Events Calendar" at bounding box center [55, 227] width 99 height 17
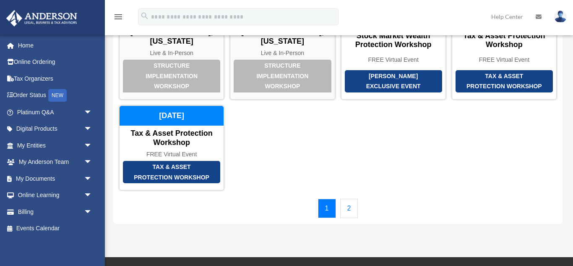
scroll to position [77, 0]
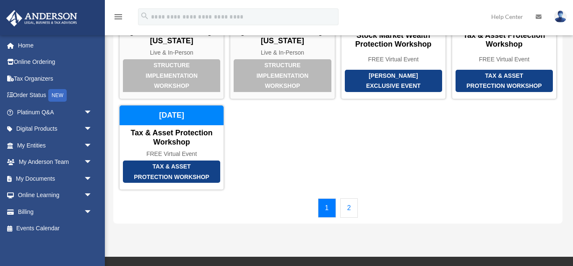
click at [348, 200] on link "2" at bounding box center [349, 207] width 18 height 19
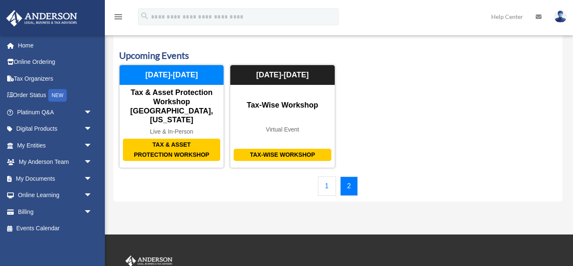
scroll to position [0, 0]
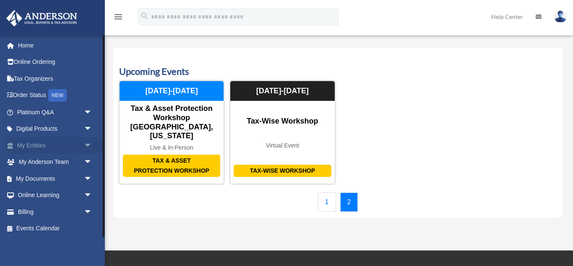
click at [86, 144] on span "arrow_drop_down" at bounding box center [92, 145] width 17 height 17
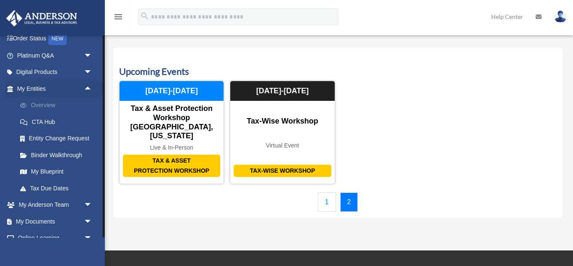
scroll to position [74, 0]
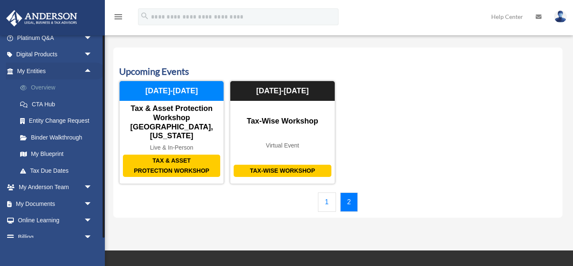
click at [44, 89] on link "Overview" at bounding box center [58, 87] width 93 height 17
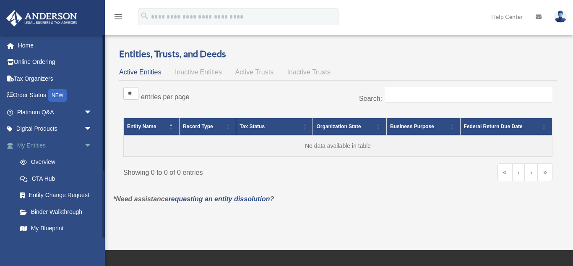
click at [90, 145] on span "arrow_drop_down" at bounding box center [92, 145] width 17 height 17
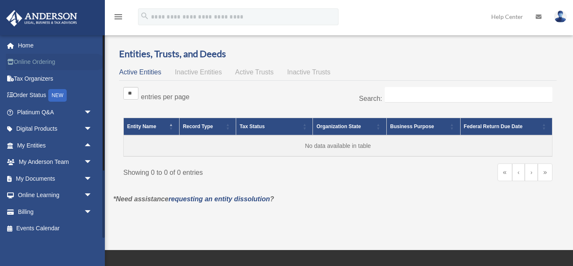
click at [35, 63] on link "Online Ordering" at bounding box center [55, 62] width 99 height 17
